Goal: Task Accomplishment & Management: Use online tool/utility

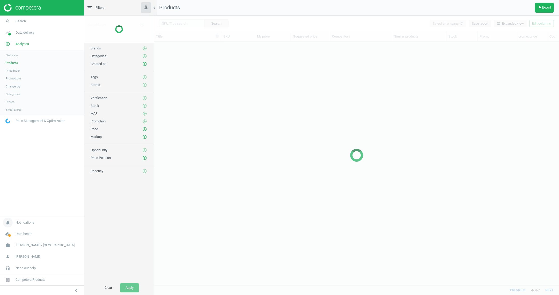
scroll to position [244, 405]
click at [34, 245] on span "Harvey Norman - Singapore" at bounding box center [45, 245] width 59 height 5
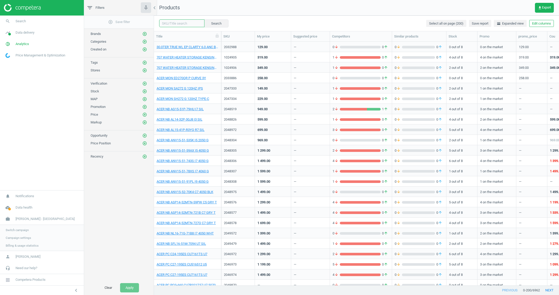
click at [182, 22] on input "text" at bounding box center [181, 23] width 45 height 8
click at [25, 230] on span "Switch campaign" at bounding box center [17, 230] width 23 height 4
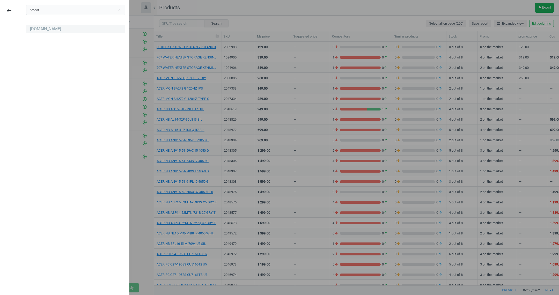
type input "brocar"
click at [48, 29] on div "[DOMAIN_NAME]" at bounding box center [45, 29] width 31 height 6
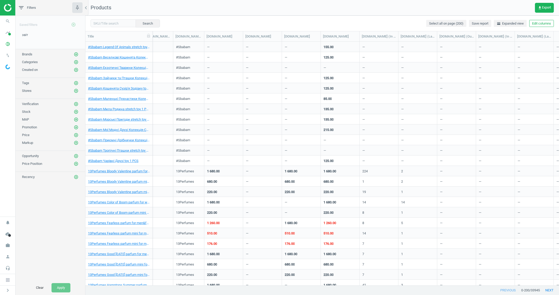
scroll to position [0, 491]
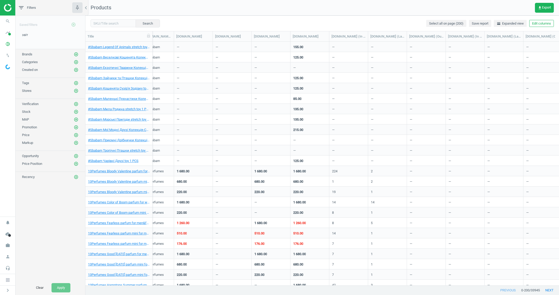
click at [271, 91] on div "—" at bounding box center [270, 88] width 33 height 9
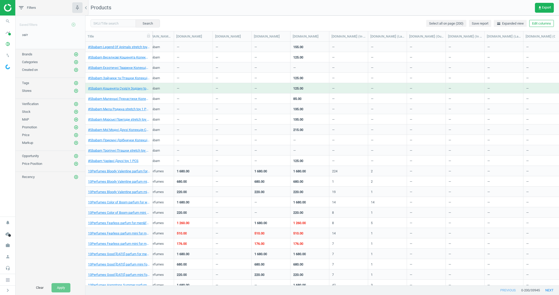
click at [271, 91] on div "—" at bounding box center [270, 88] width 33 height 9
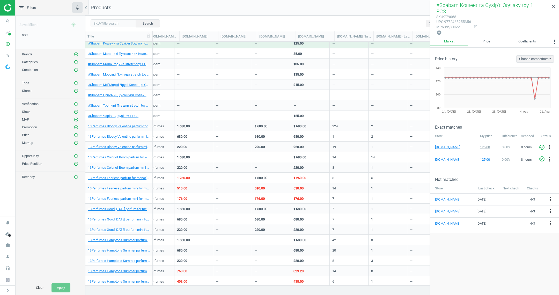
scroll to position [54, 0]
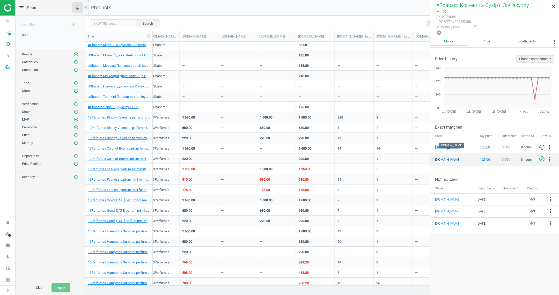
click at [444, 157] on link "[DOMAIN_NAME]" at bounding box center [448, 159] width 26 height 5
